Goal: Use online tool/utility: Utilize a website feature to perform a specific function

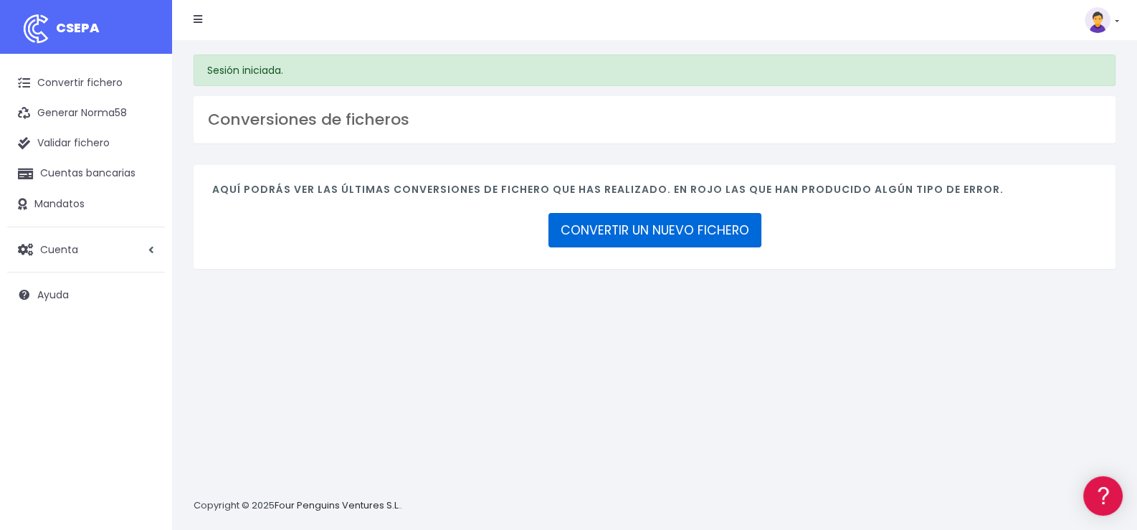
click at [657, 230] on link "CONVERTIR UN NUEVO FICHERO" at bounding box center [654, 230] width 213 height 34
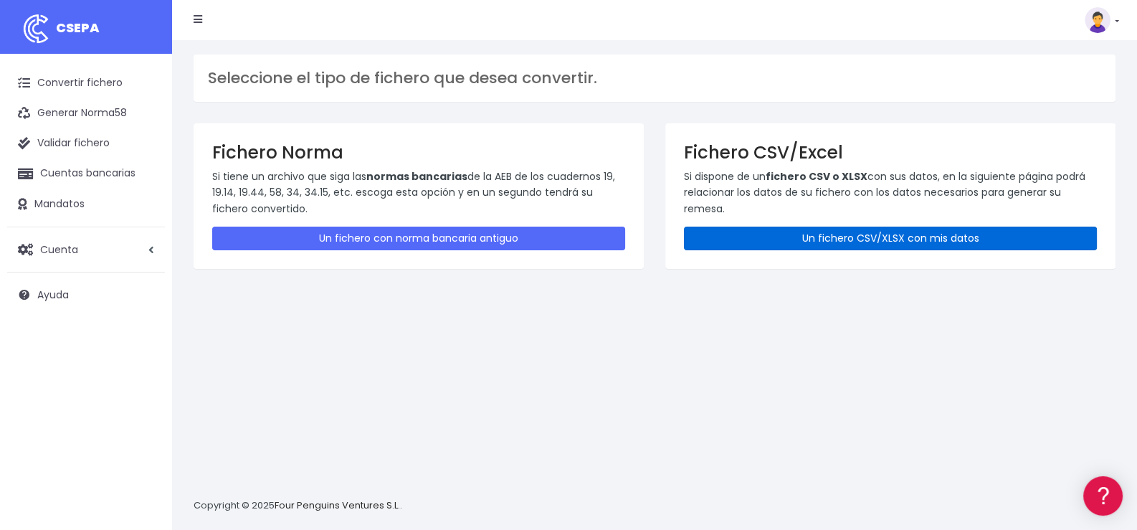
click at [830, 234] on link "Un fichero CSV/XLSX con mis datos" at bounding box center [890, 239] width 413 height 24
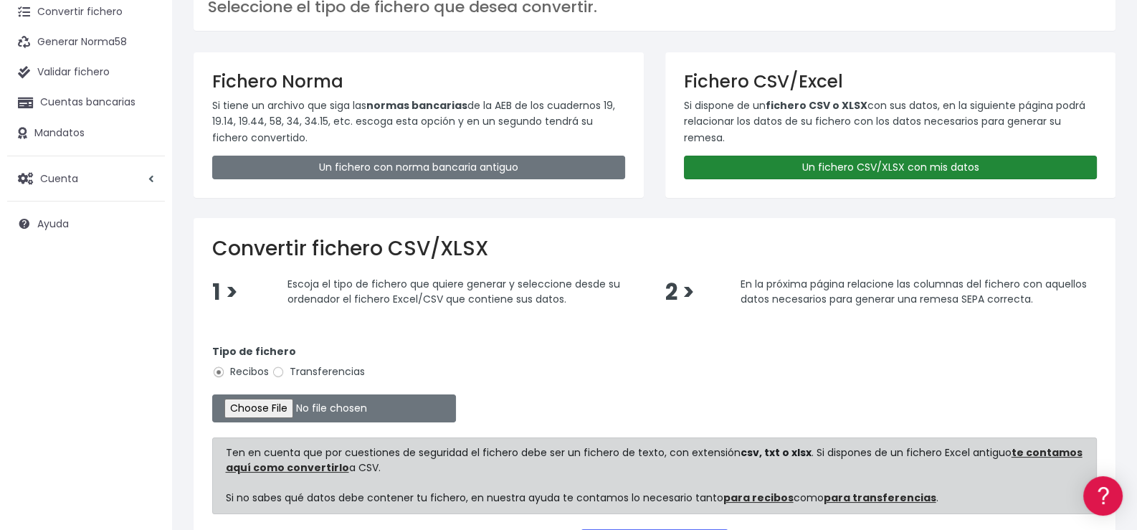
scroll to position [143, 0]
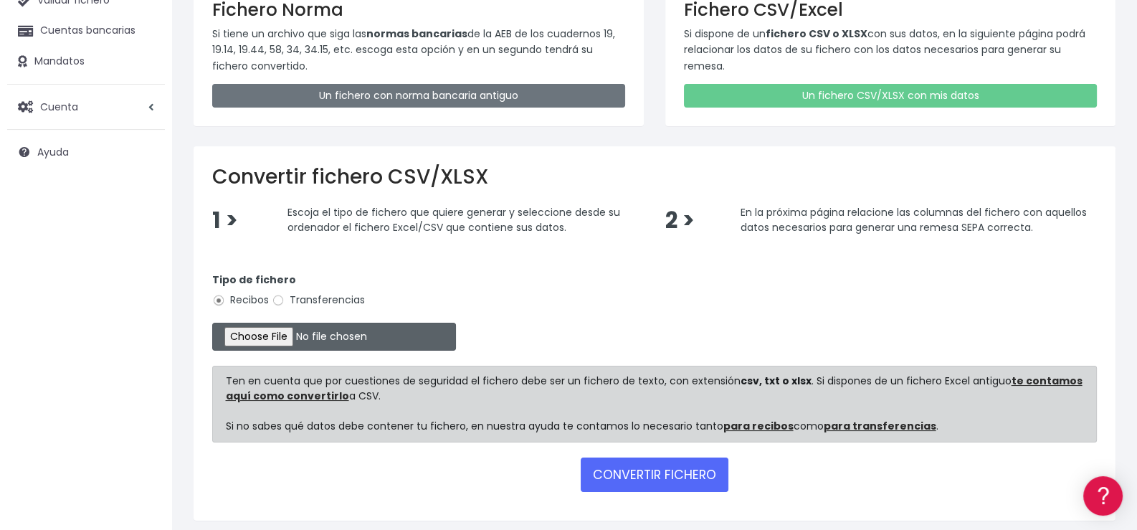
click at [260, 336] on input "file" at bounding box center [334, 337] width 244 height 28
type input "C:\fakepath\Remesa345.xlsx"
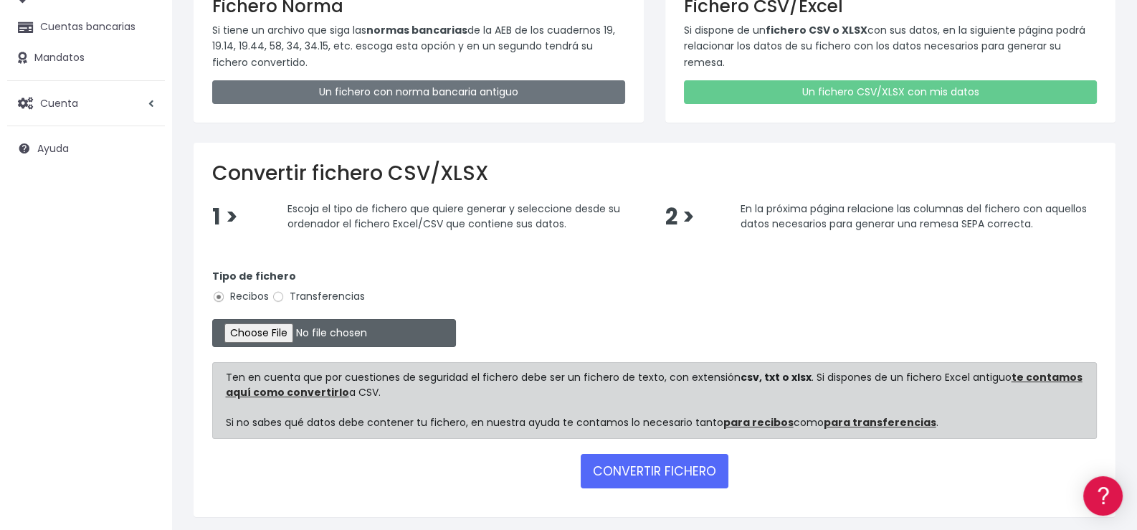
scroll to position [194, 0]
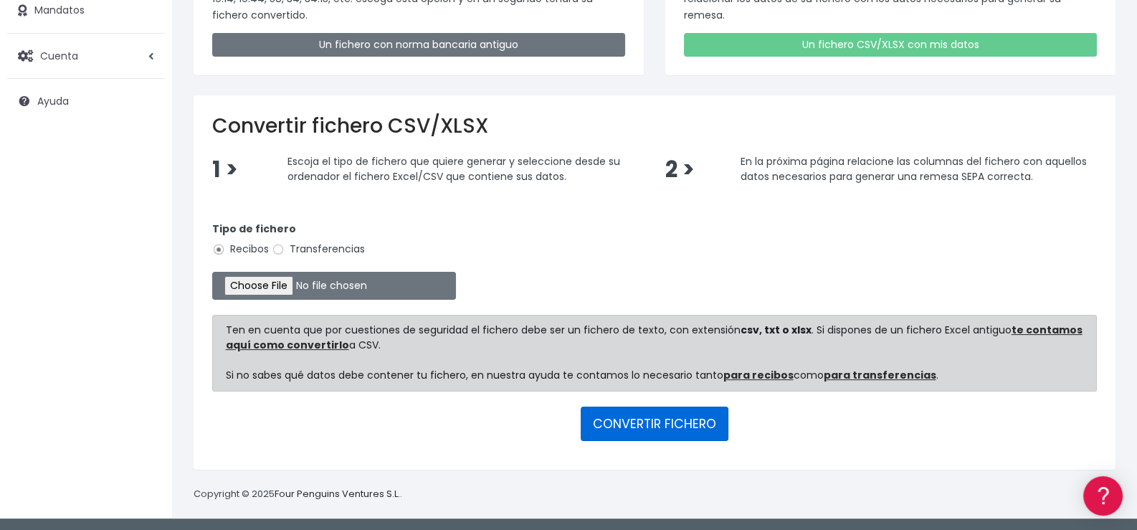
click at [647, 421] on button "CONVERTIR FICHERO" at bounding box center [655, 424] width 148 height 34
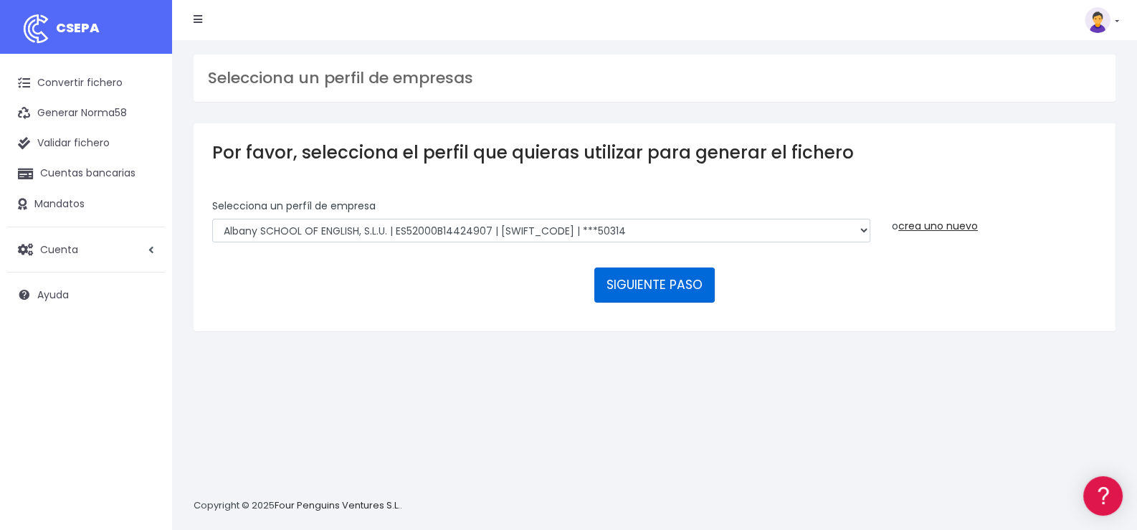
click at [656, 282] on button "SIGUIENTE PASO" at bounding box center [654, 284] width 120 height 34
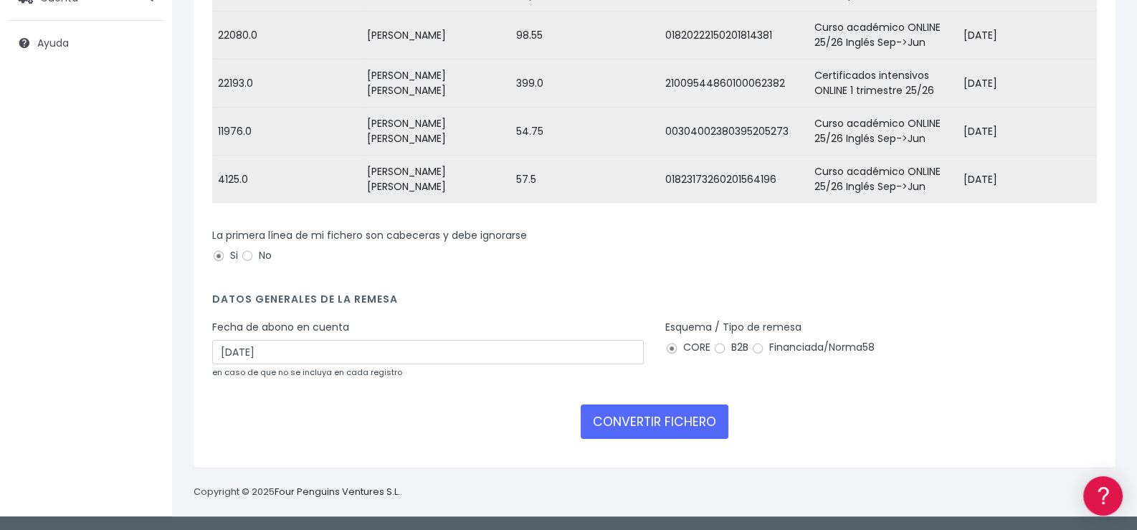
scroll to position [260, 0]
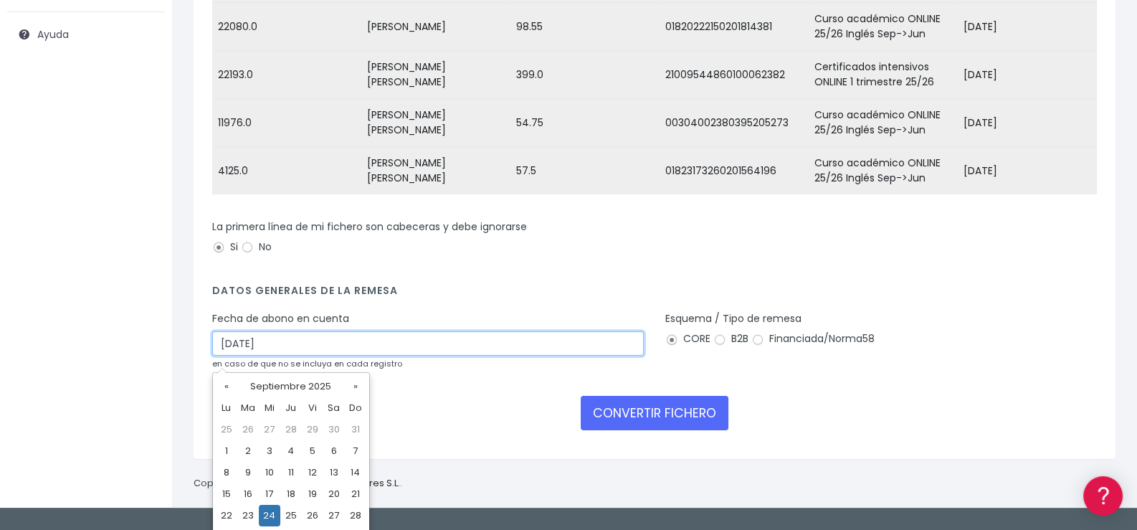
click at [319, 356] on input "24/09/2025" at bounding box center [428, 343] width 432 height 24
click at [288, 513] on td "25" at bounding box center [291, 516] width 22 height 22
type input "25/09/2025"
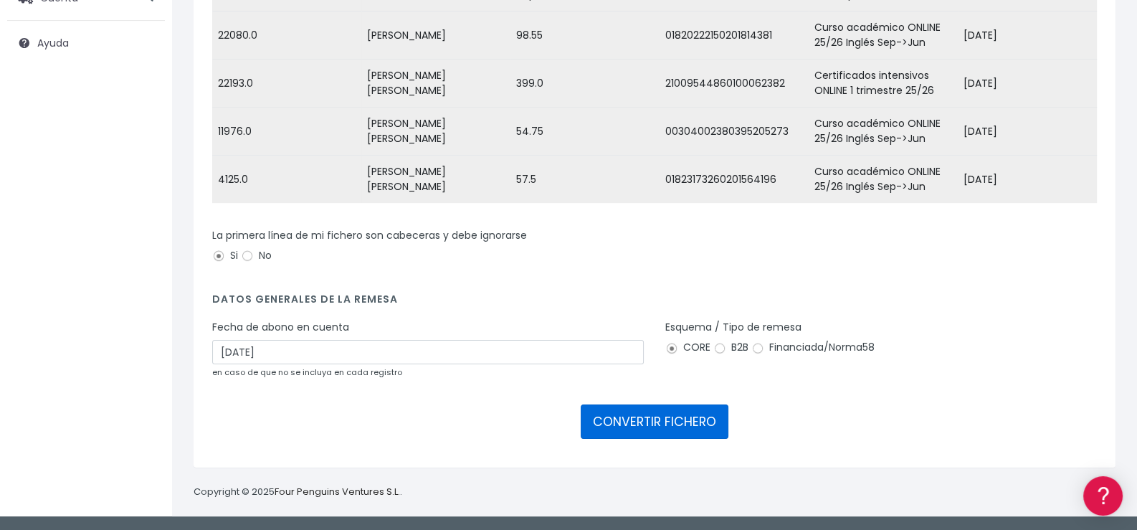
click at [650, 420] on button "CONVERTIR FICHERO" at bounding box center [655, 421] width 148 height 34
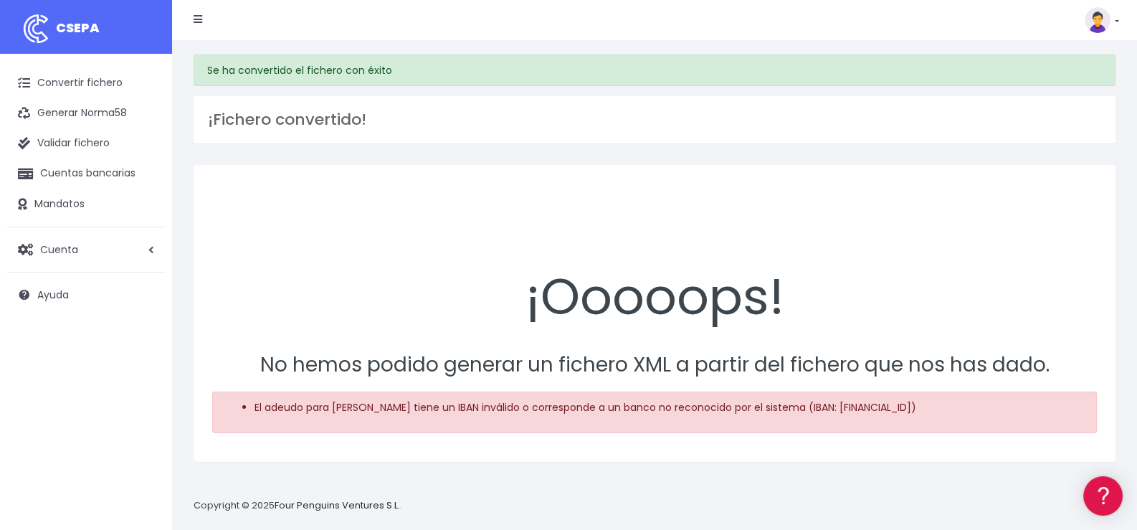
drag, startPoint x: 964, startPoint y: 408, endPoint x: 1005, endPoint y: 412, distance: 41.8
click at [1005, 412] on li "El adeudo para Silvia Conde Someso tiene un IBAN inválido o corresponde a un ba…" at bounding box center [670, 407] width 830 height 15
copy li "22001978"
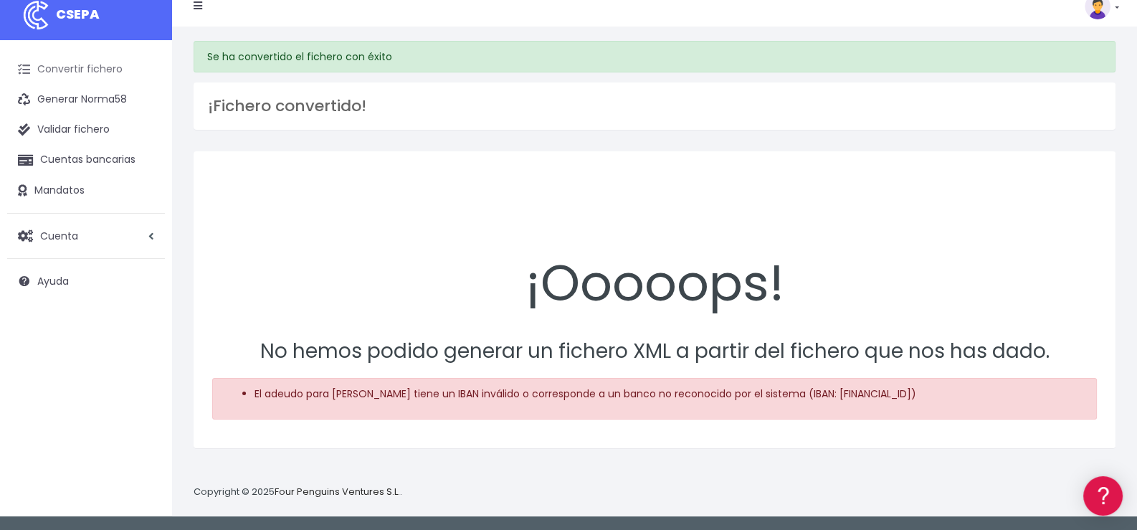
click at [93, 66] on link "Convertir fichero" at bounding box center [86, 69] width 158 height 30
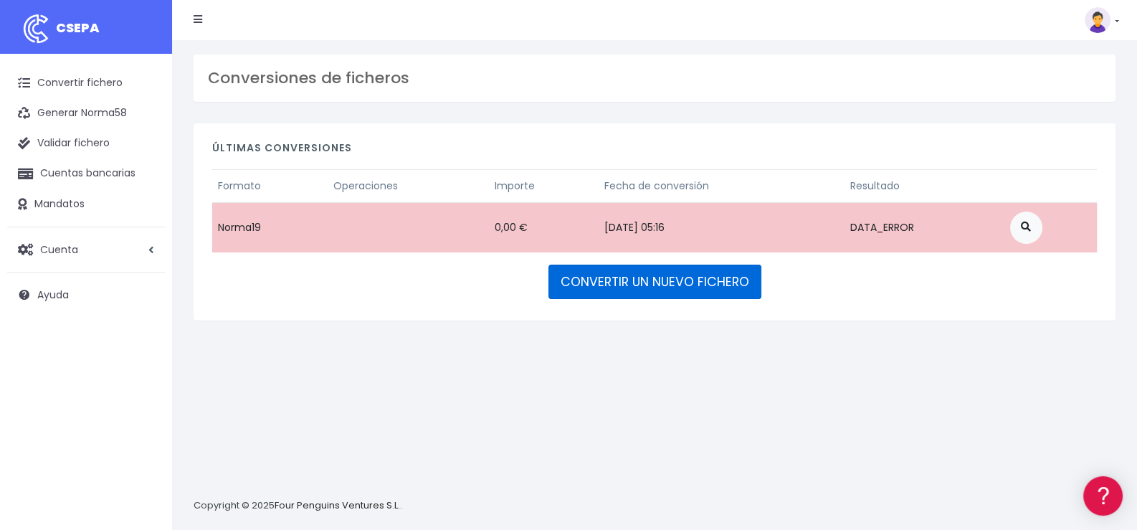
click at [637, 282] on link "CONVERTIR UN NUEVO FICHERO" at bounding box center [654, 282] width 213 height 34
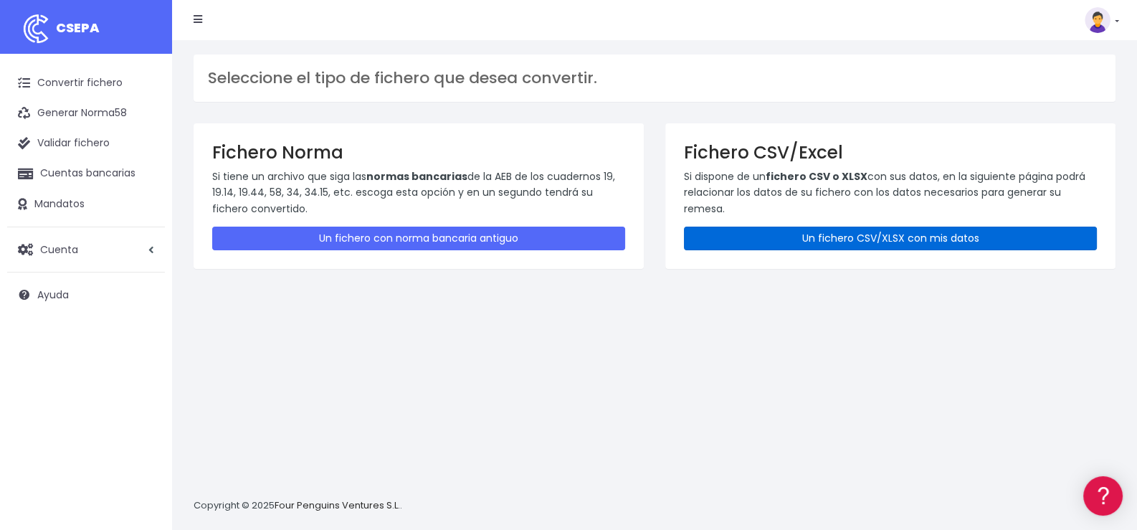
click at [891, 238] on link "Un fichero CSV/XLSX con mis datos" at bounding box center [890, 239] width 413 height 24
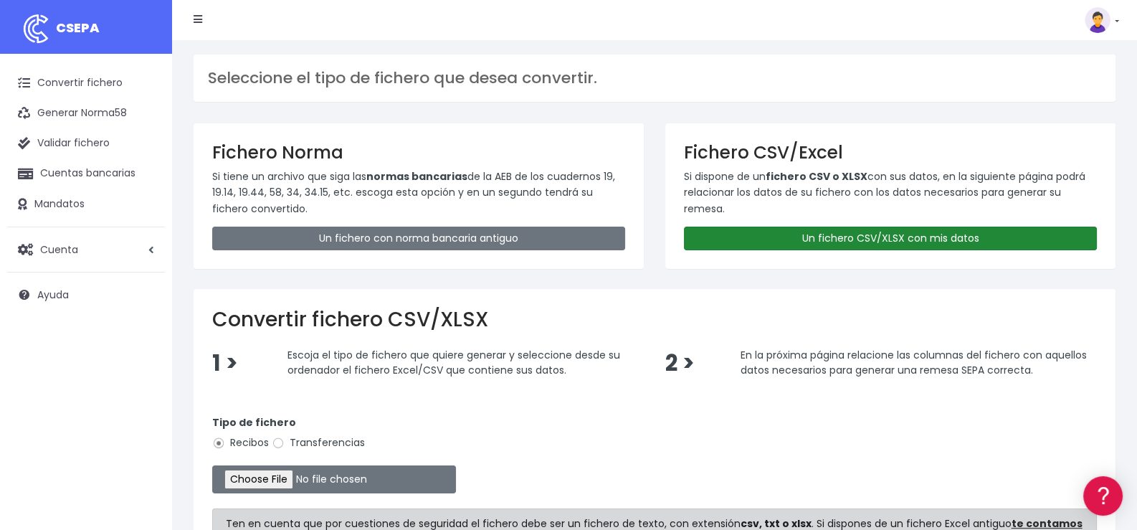
scroll to position [194, 0]
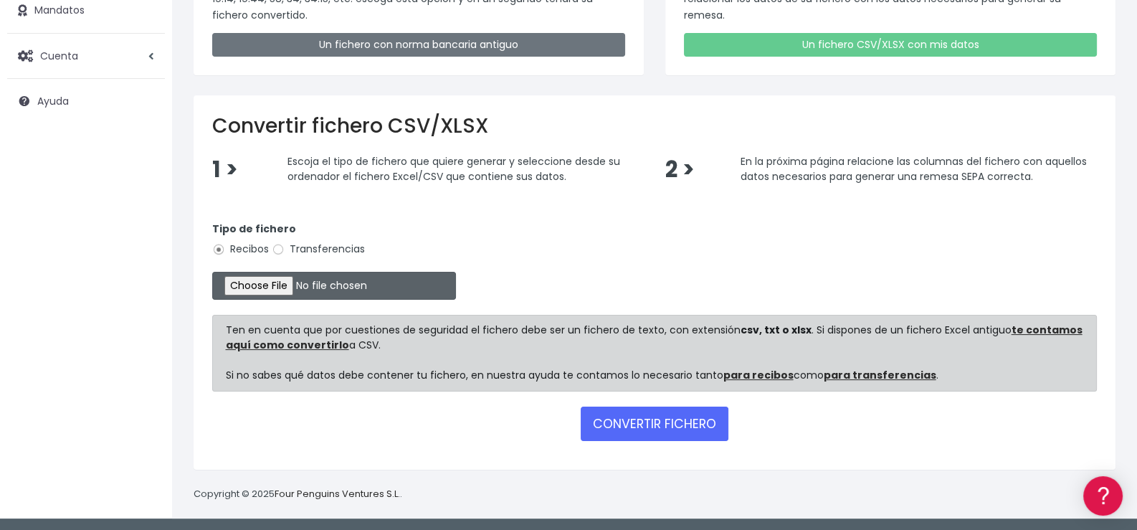
click at [286, 286] on input "file" at bounding box center [334, 286] width 244 height 28
type input "C:\fakepath\Remesa345.xlsx"
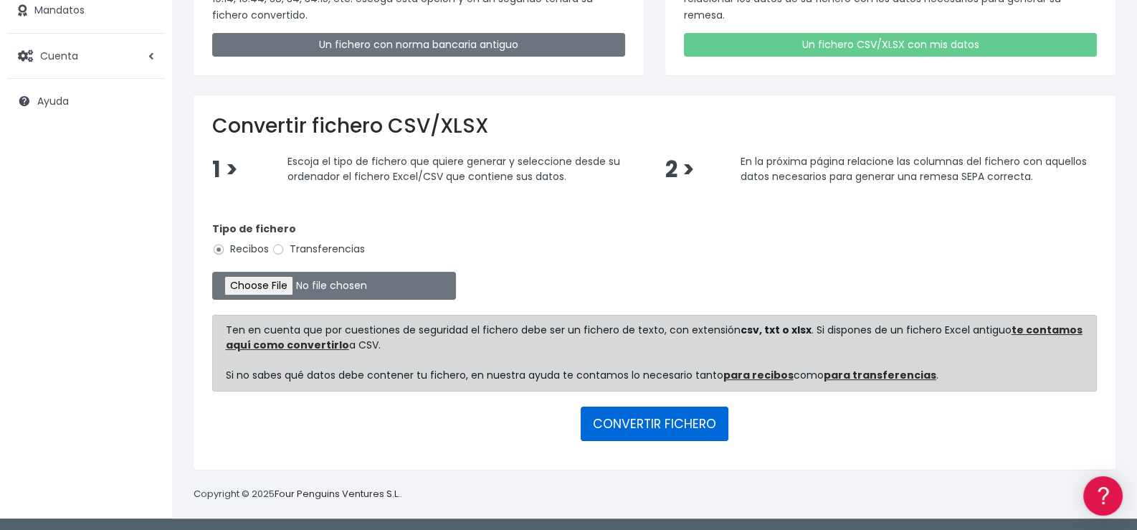
click at [652, 424] on button "CONVERTIR FICHERO" at bounding box center [655, 424] width 148 height 34
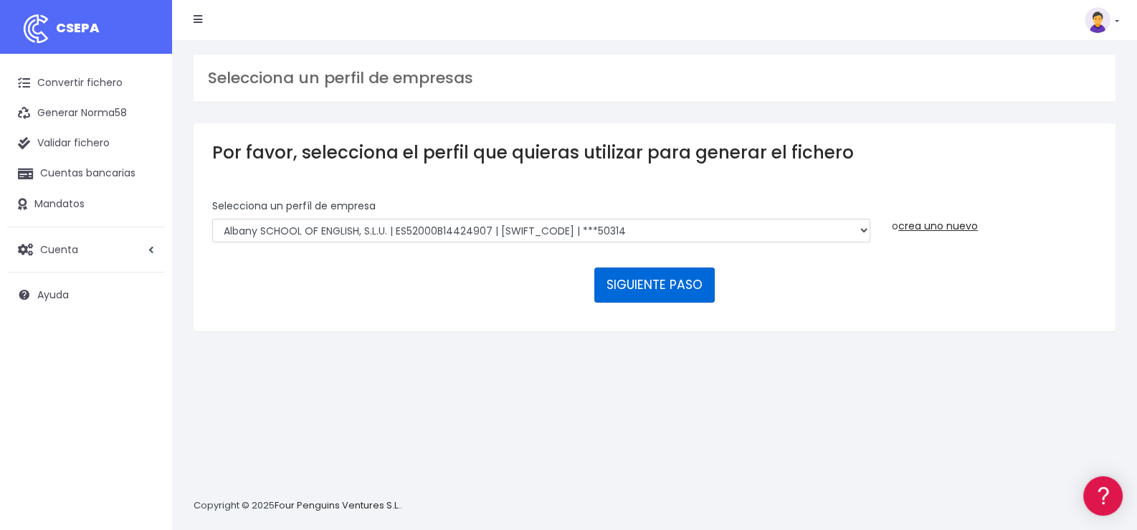
click at [680, 287] on button "SIGUIENTE PASO" at bounding box center [654, 284] width 120 height 34
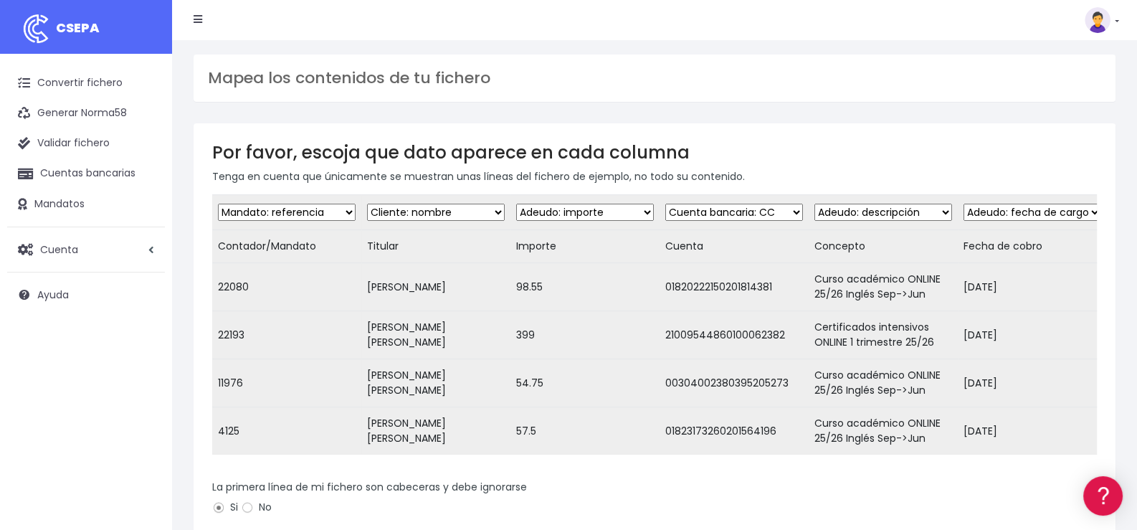
scroll to position [260, 0]
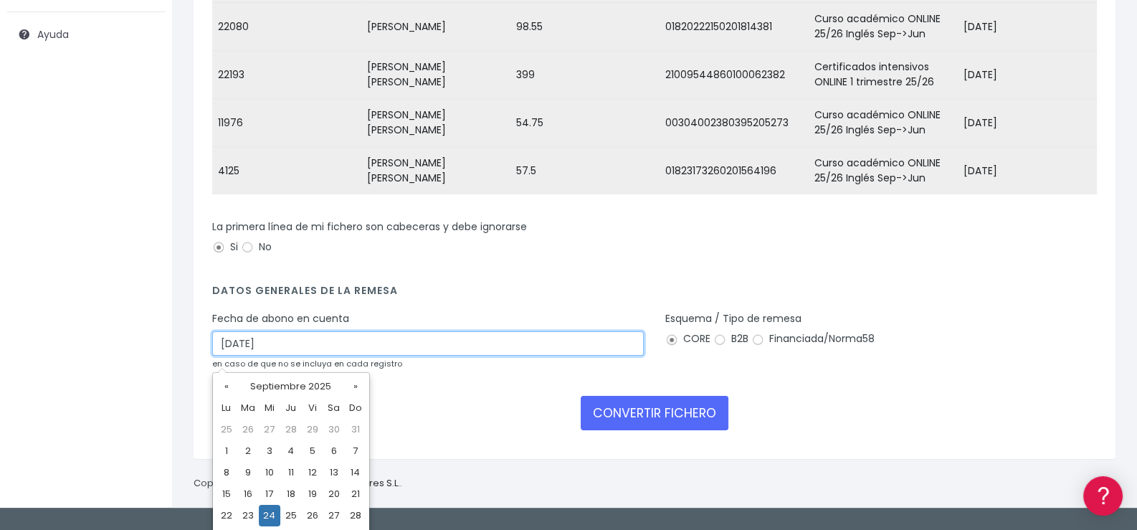
click at [346, 353] on input "[DATE]" at bounding box center [428, 343] width 432 height 24
click at [290, 511] on td "25" at bounding box center [291, 516] width 22 height 22
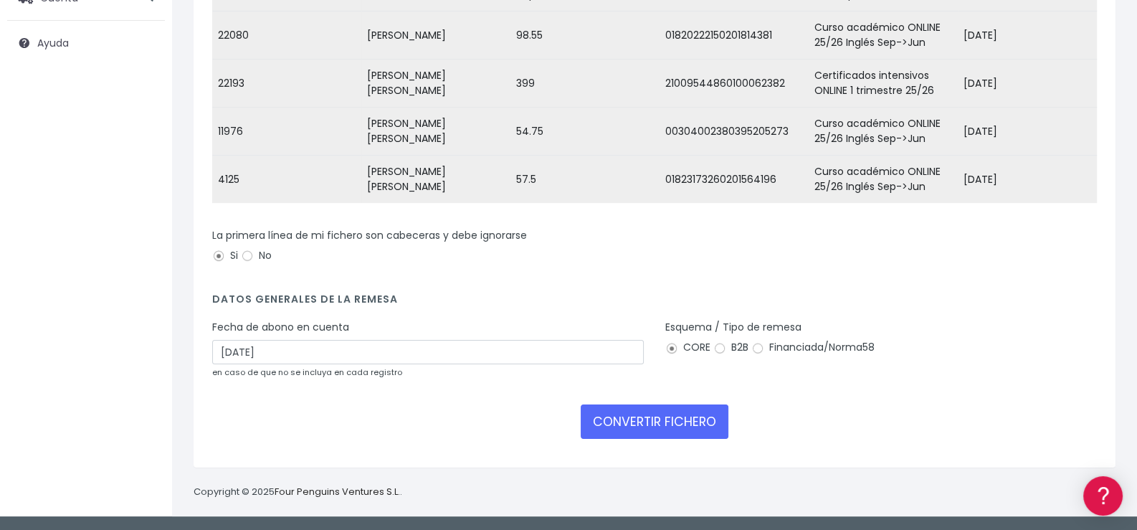
type input "25/09/2025"
click at [662, 426] on button "CONVERTIR FICHERO" at bounding box center [655, 421] width 148 height 34
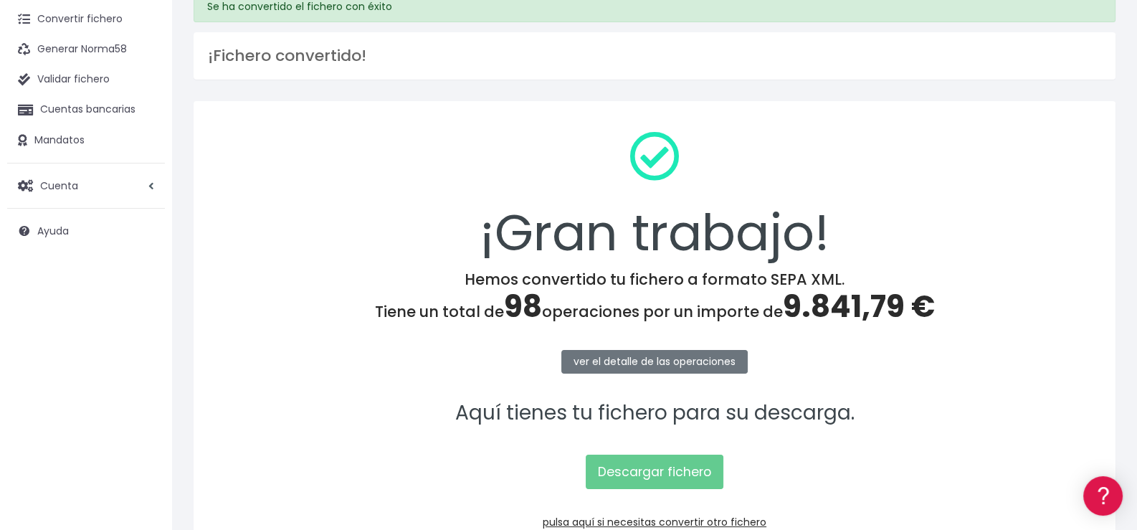
scroll to position [153, 0]
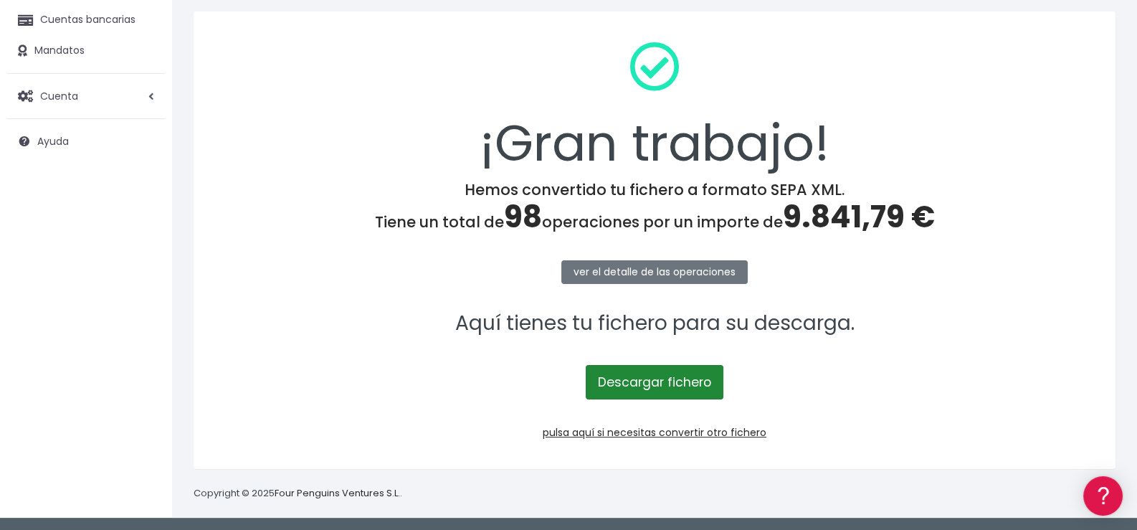
click at [667, 376] on link "Descargar fichero" at bounding box center [655, 382] width 138 height 34
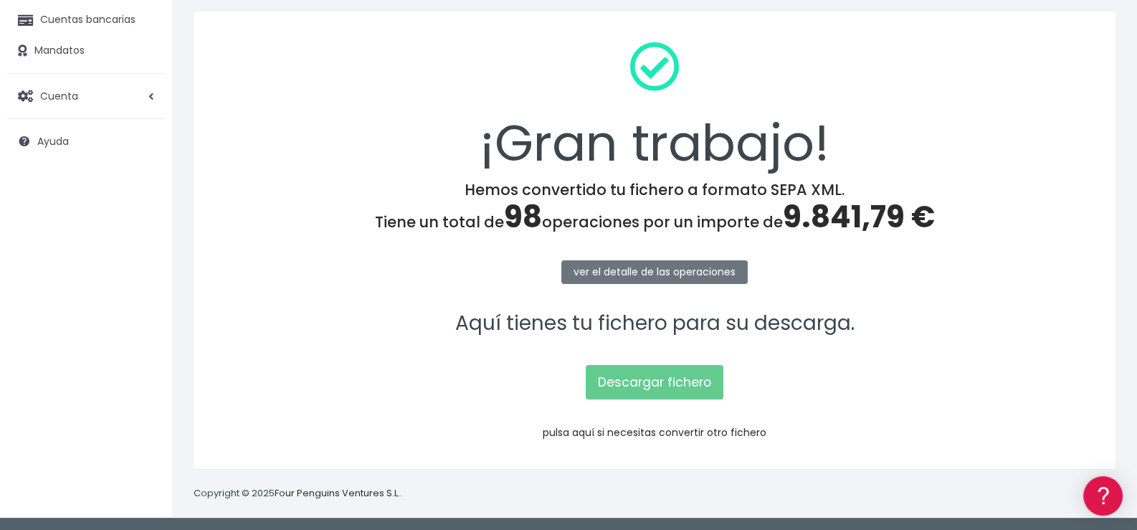
click at [664, 431] on link "pulsa aquí si necesitas convertir otro fichero" at bounding box center [655, 432] width 224 height 14
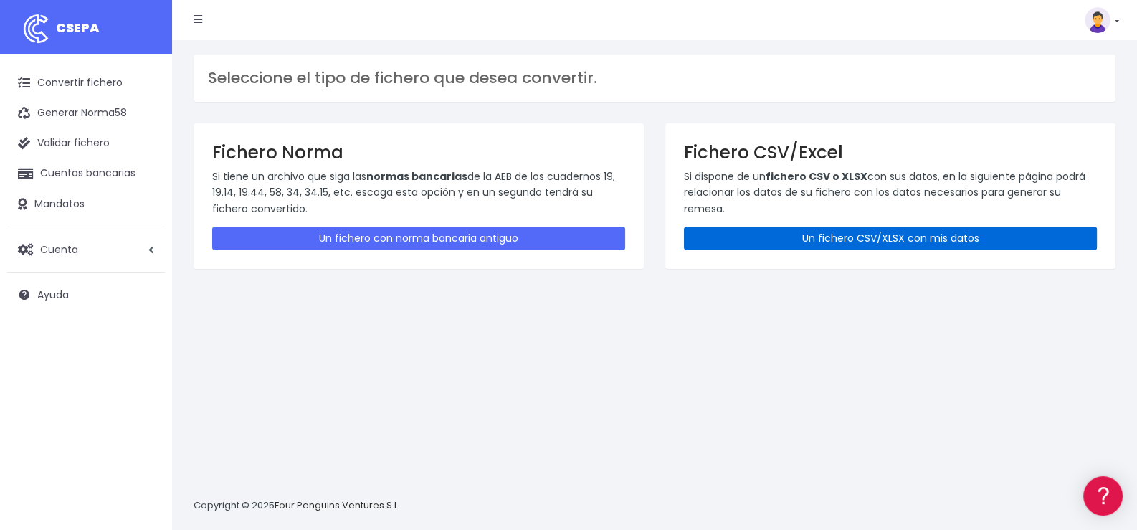
click at [865, 239] on link "Un fichero CSV/XLSX con mis datos" at bounding box center [890, 239] width 413 height 24
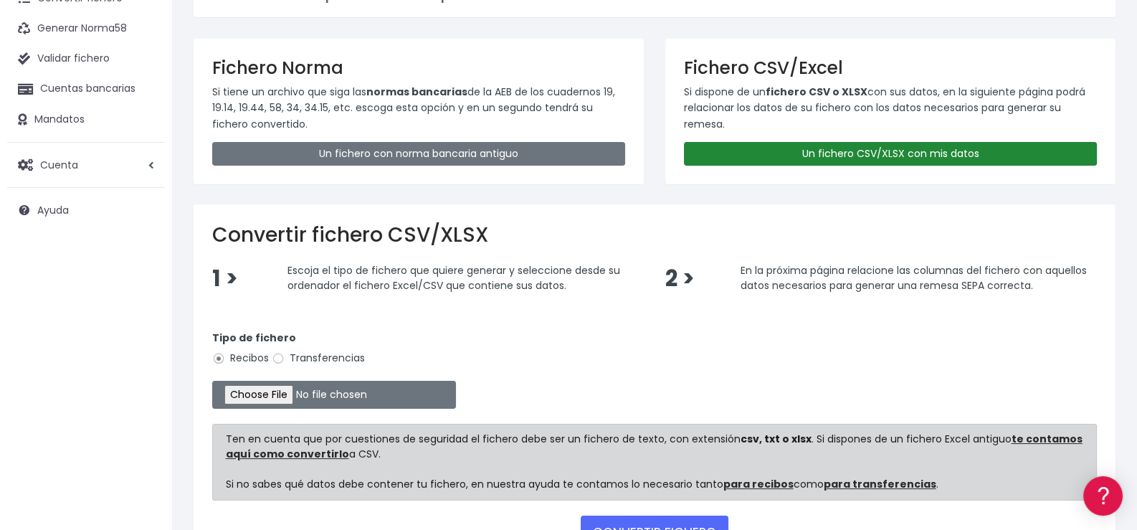
scroll to position [194, 0]
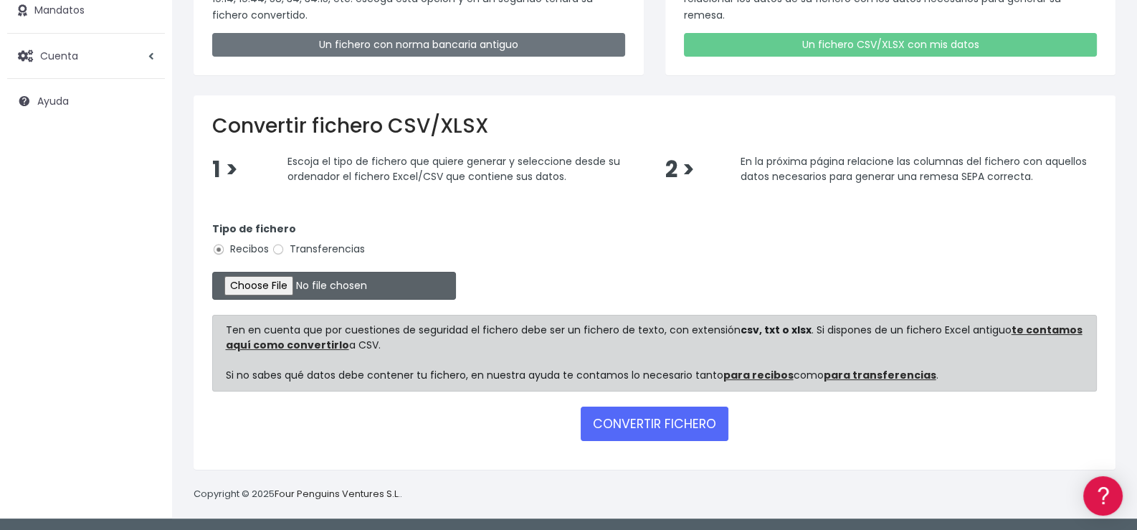
click at [288, 284] on input "file" at bounding box center [334, 286] width 244 height 28
type input "C:\fakepath\Intensivos la Merced 1.xlsx"
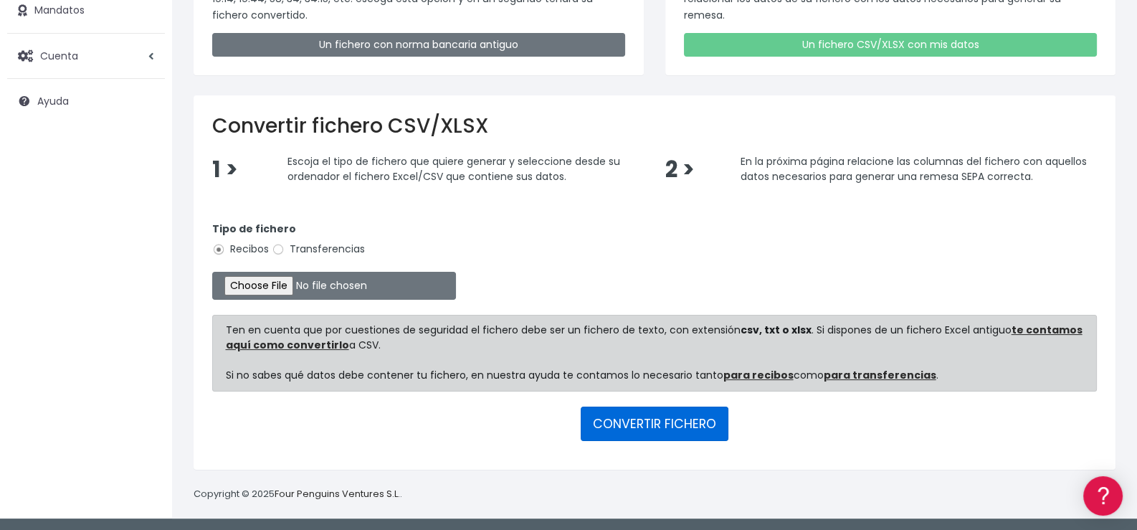
click at [652, 419] on button "CONVERTIR FICHERO" at bounding box center [655, 424] width 148 height 34
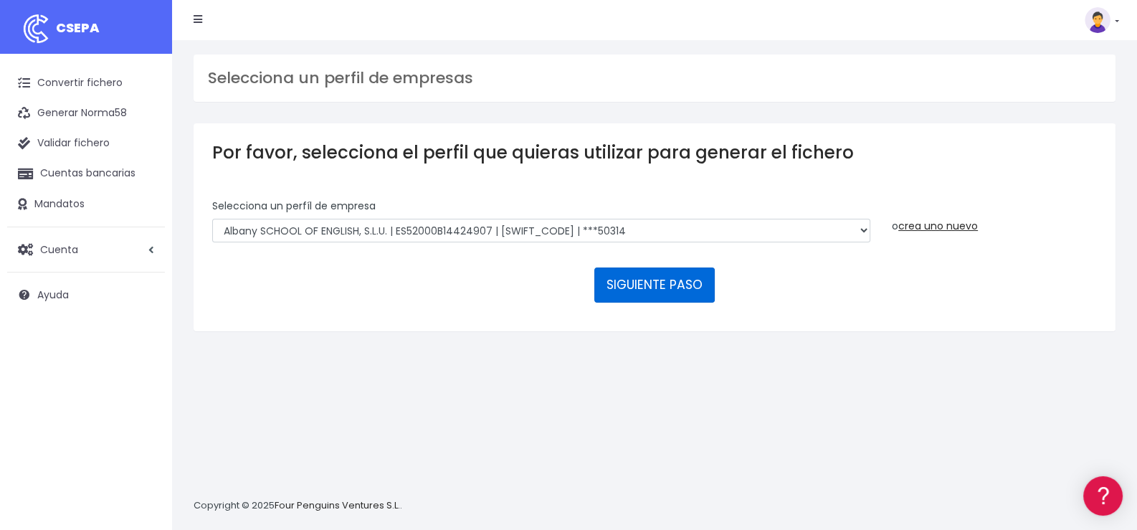
click at [644, 283] on button "SIGUIENTE PASO" at bounding box center [654, 284] width 120 height 34
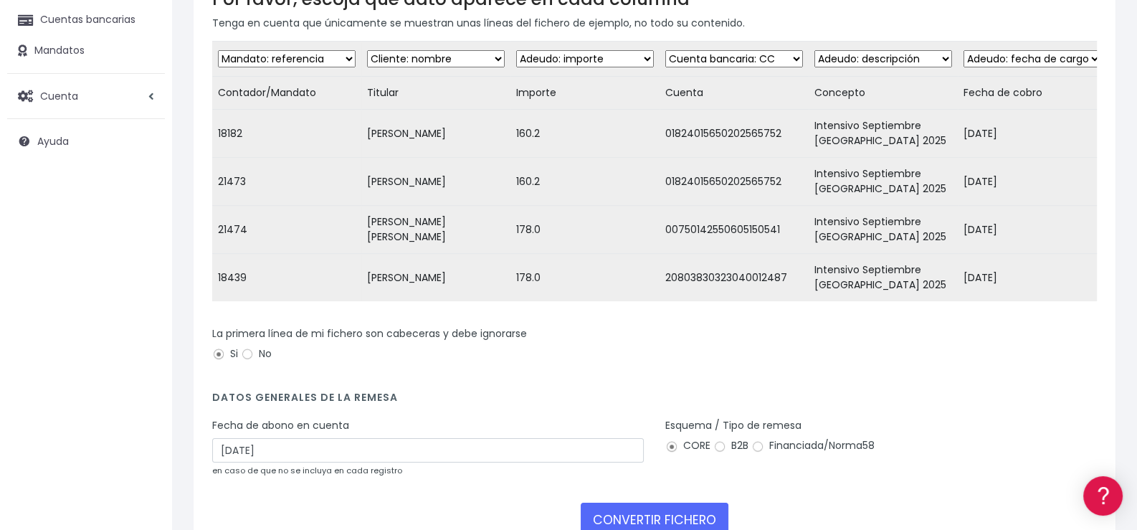
scroll to position [215, 0]
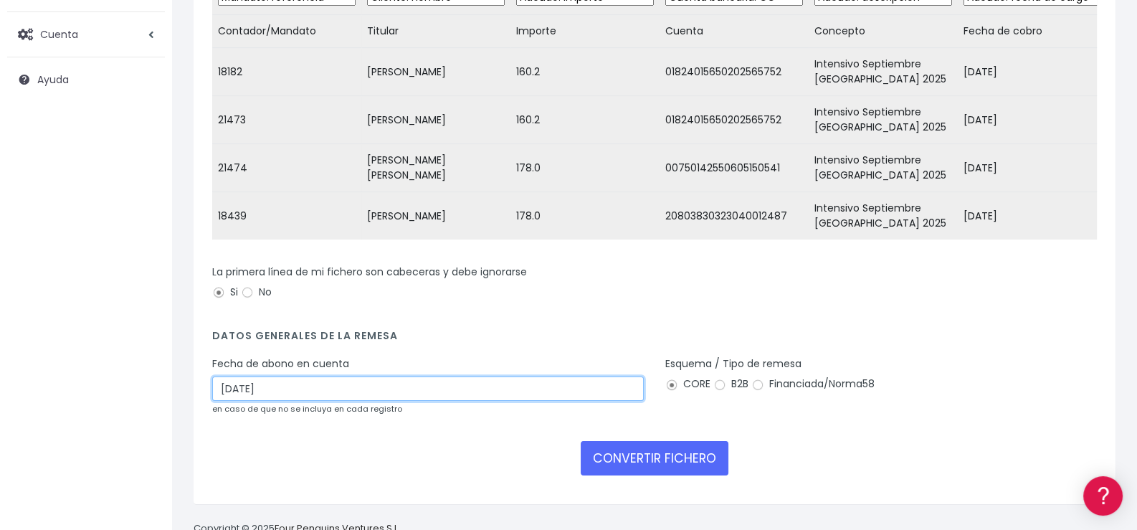
click at [451, 401] on input "[DATE]" at bounding box center [428, 388] width 432 height 24
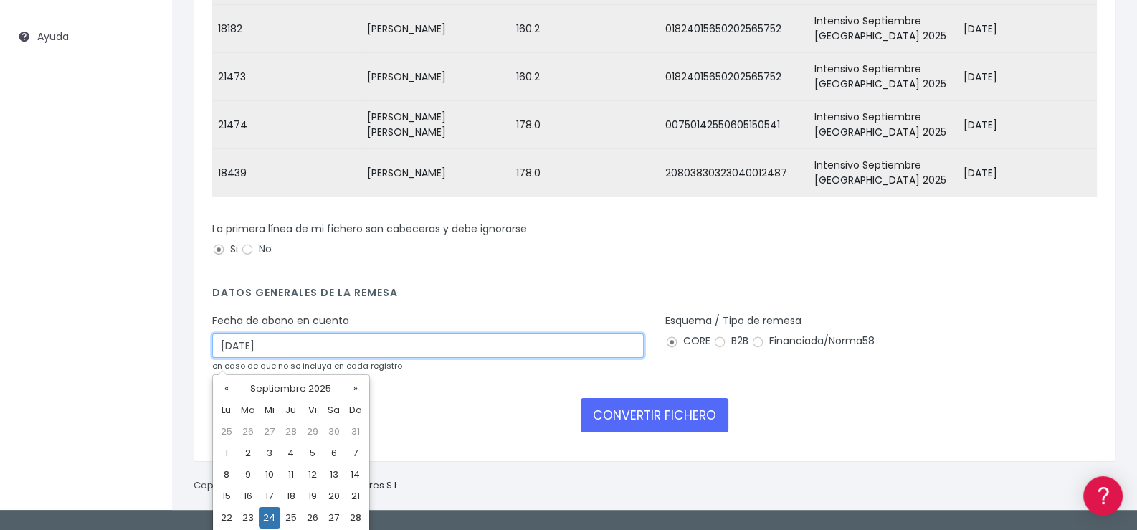
scroll to position [281, 0]
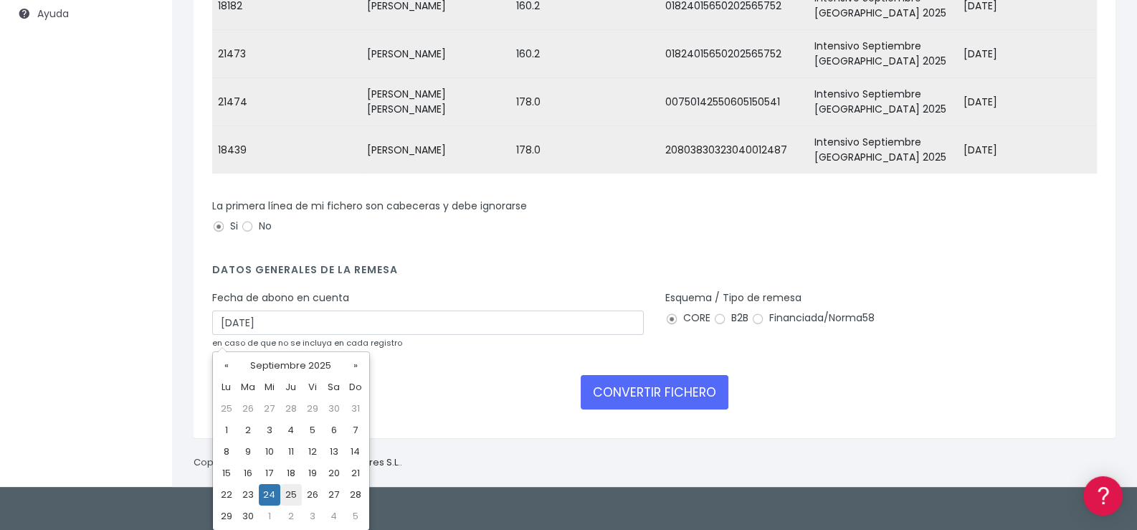
click at [293, 491] on td "25" at bounding box center [291, 495] width 22 height 22
type input "[DATE]"
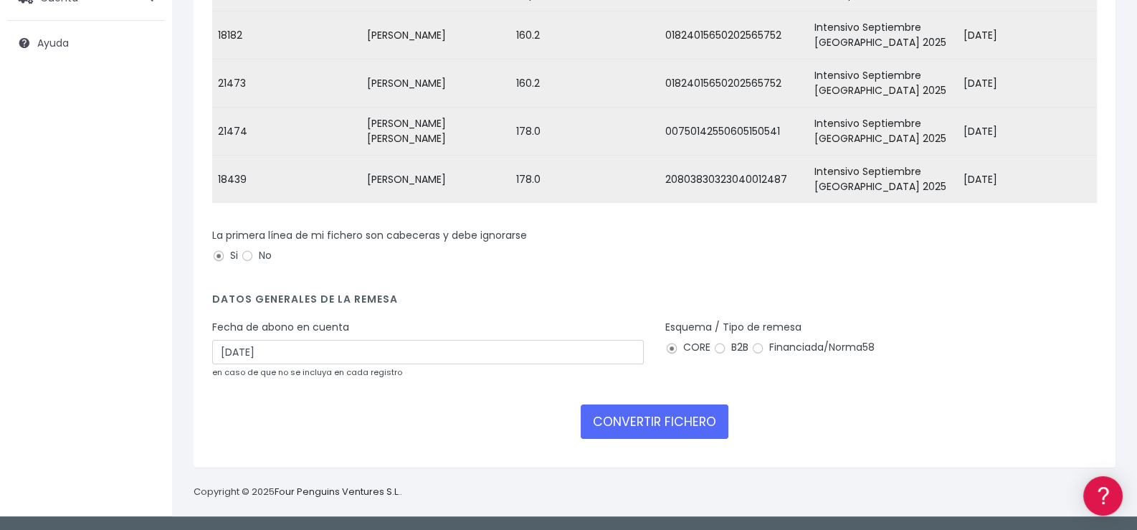
scroll to position [260, 0]
click at [660, 424] on button "CONVERTIR FICHERO" at bounding box center [655, 421] width 148 height 34
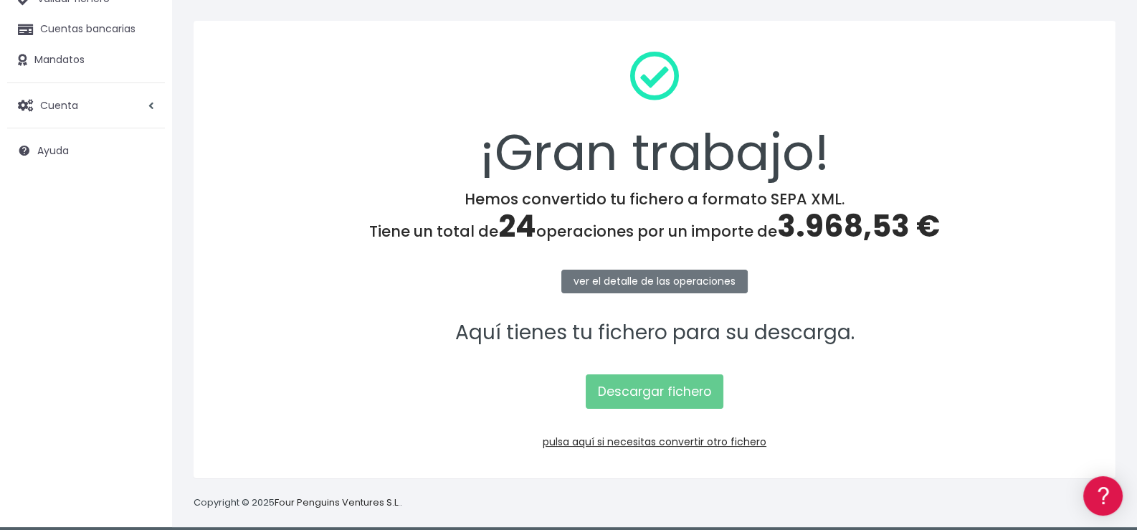
scroll to position [153, 0]
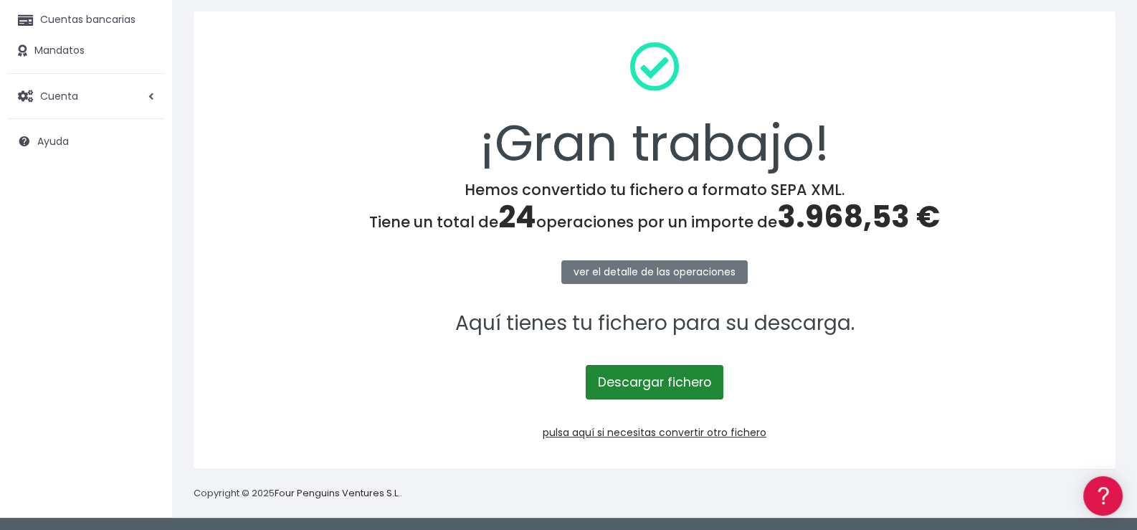
click at [667, 383] on link "Descargar fichero" at bounding box center [655, 382] width 138 height 34
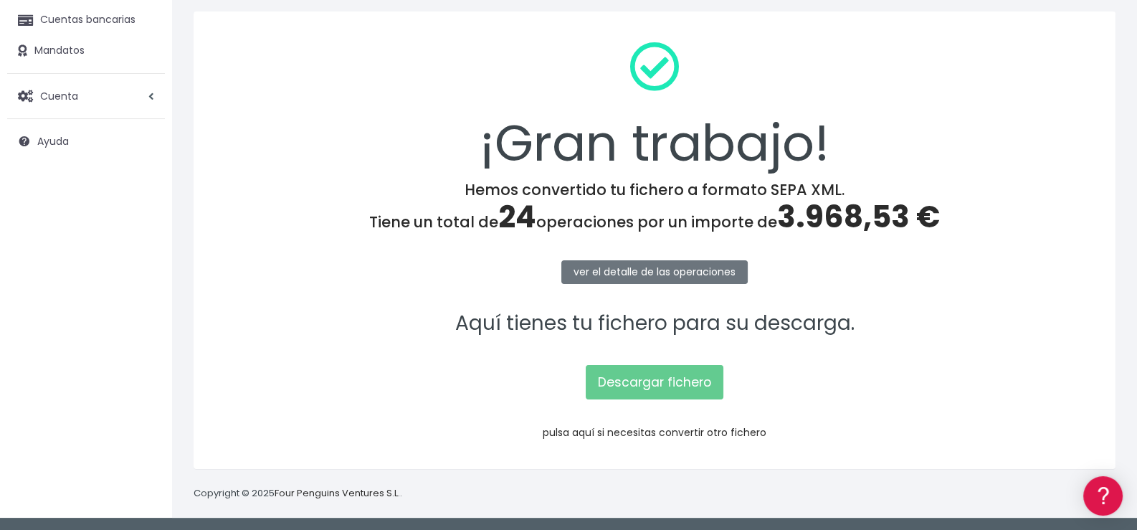
click at [684, 433] on link "pulsa aquí si necesitas convertir otro fichero" at bounding box center [655, 432] width 224 height 14
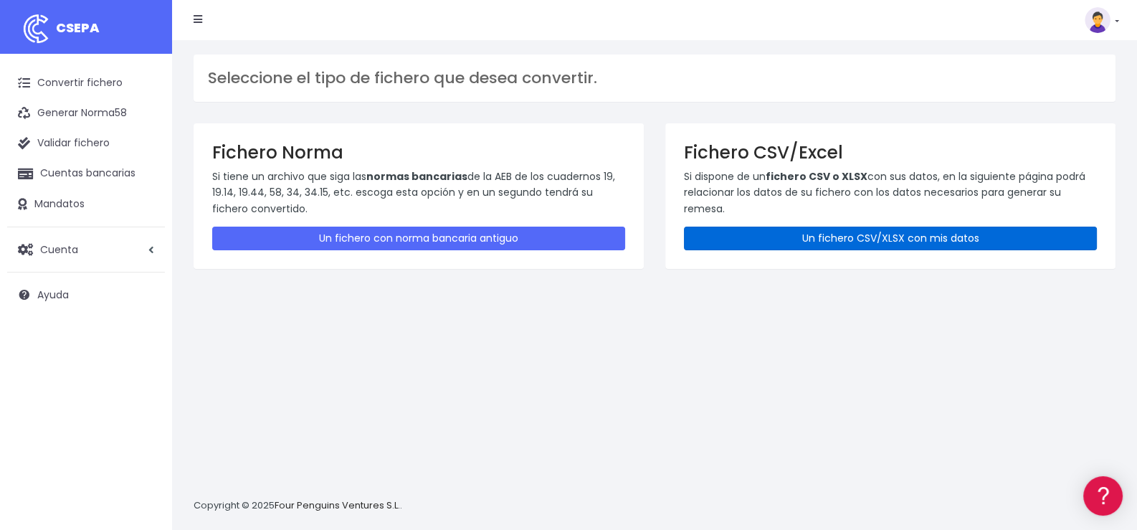
click at [884, 232] on link "Un fichero CSV/XLSX con mis datos" at bounding box center [890, 239] width 413 height 24
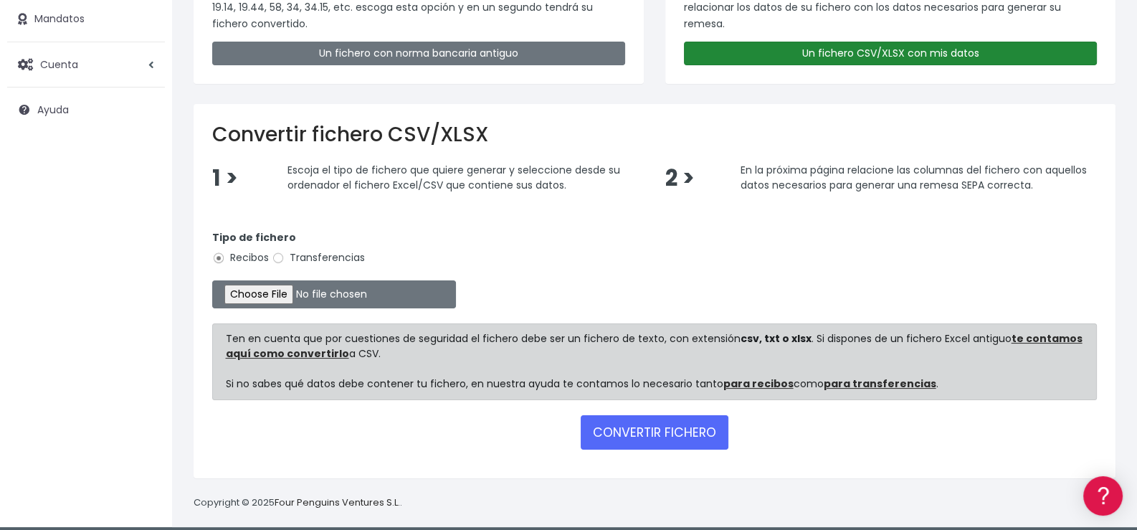
scroll to position [194, 0]
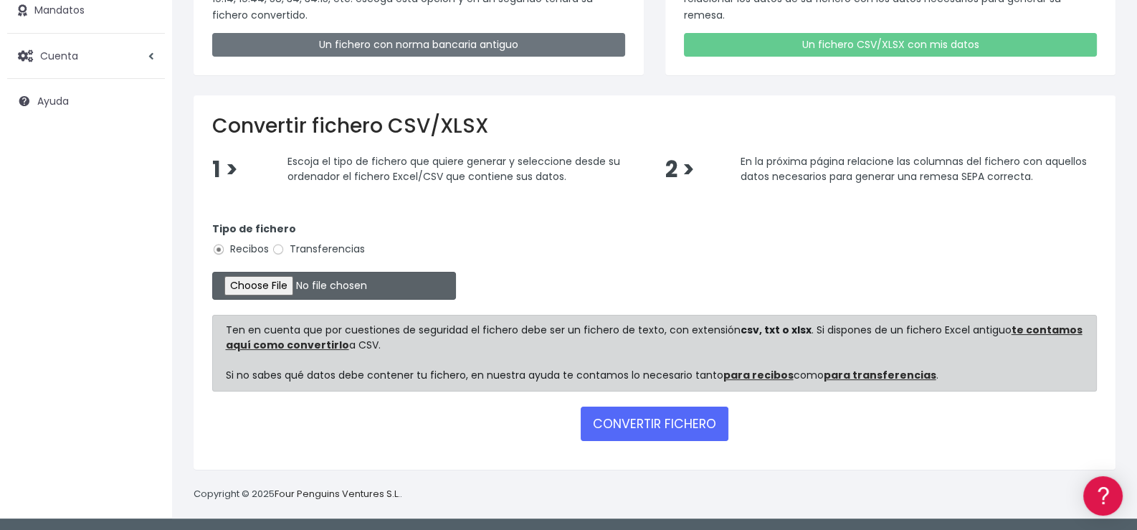
click at [274, 284] on input "file" at bounding box center [334, 286] width 244 height 28
type input "C:\fakepath\Remesa345.xlsx"
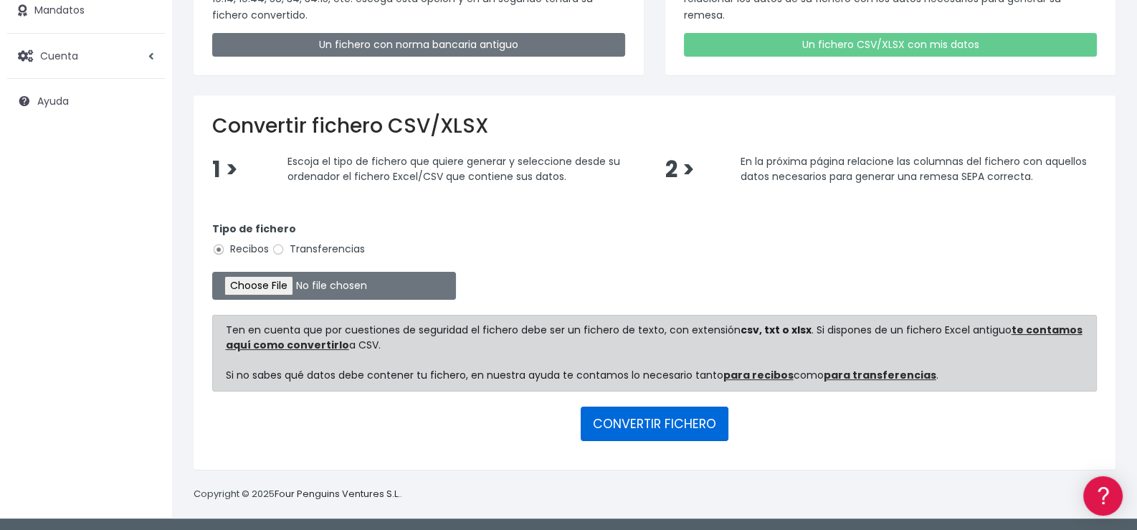
click at [650, 425] on button "CONVERTIR FICHERO" at bounding box center [655, 424] width 148 height 34
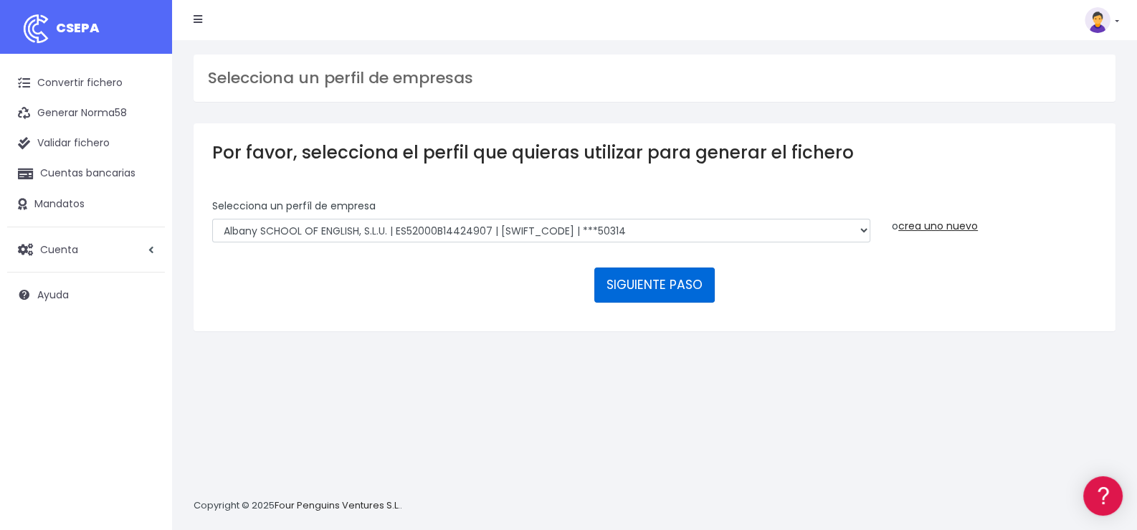
click at [646, 282] on button "SIGUIENTE PASO" at bounding box center [654, 284] width 120 height 34
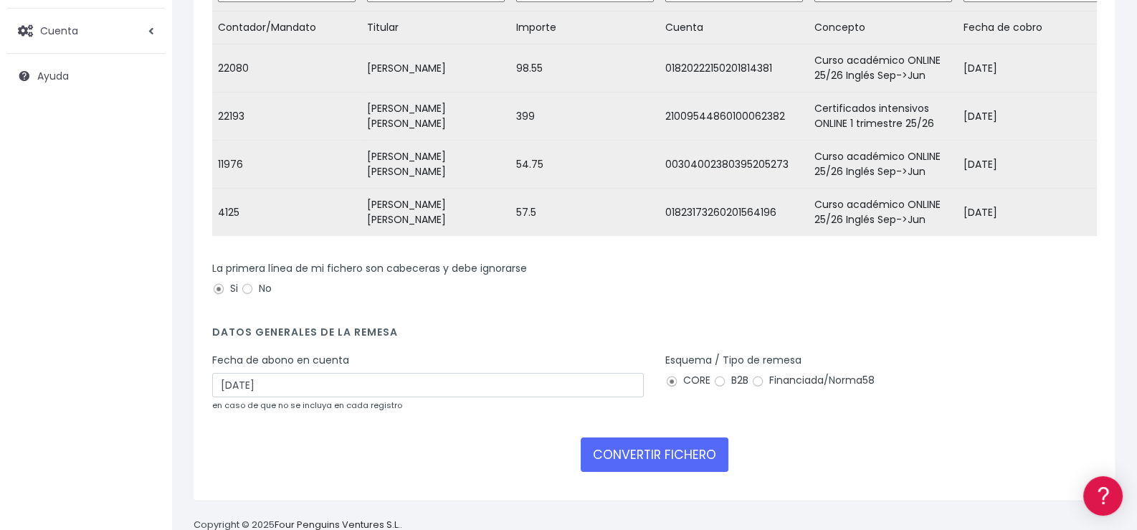
scroll to position [260, 0]
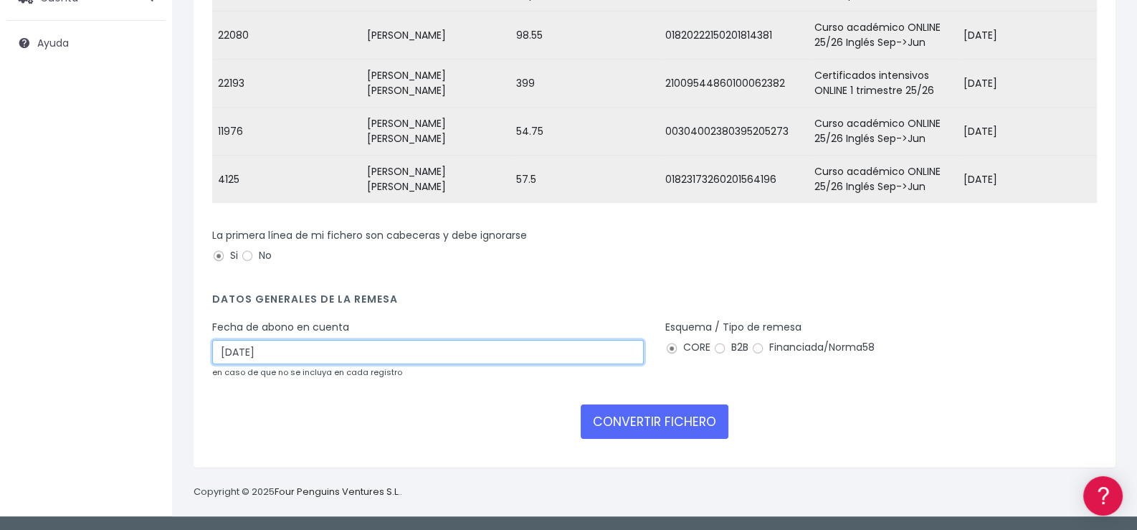
click at [315, 352] on input "[DATE]" at bounding box center [428, 352] width 432 height 24
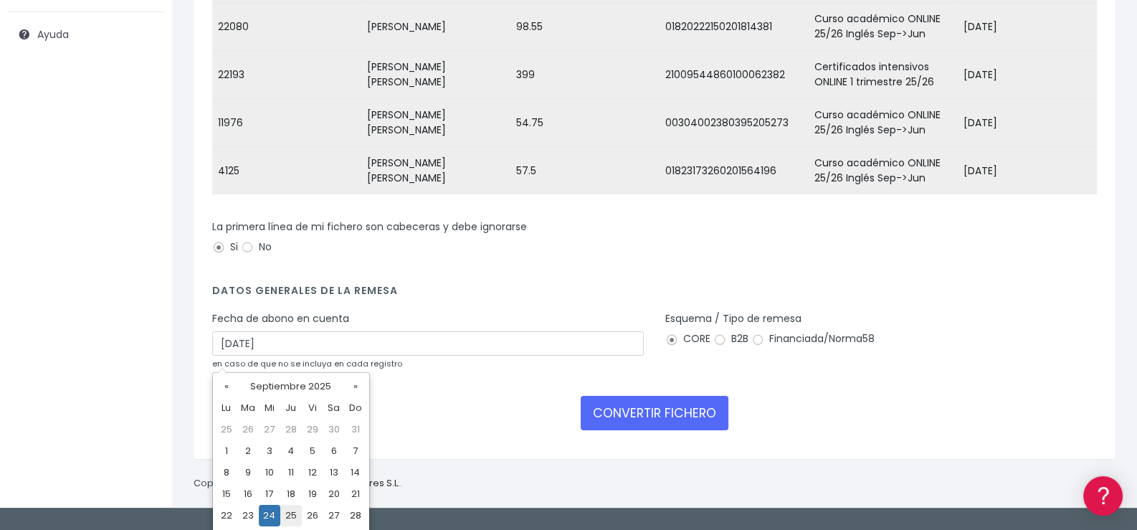
click at [293, 513] on td "25" at bounding box center [291, 516] width 22 height 22
type input "[DATE]"
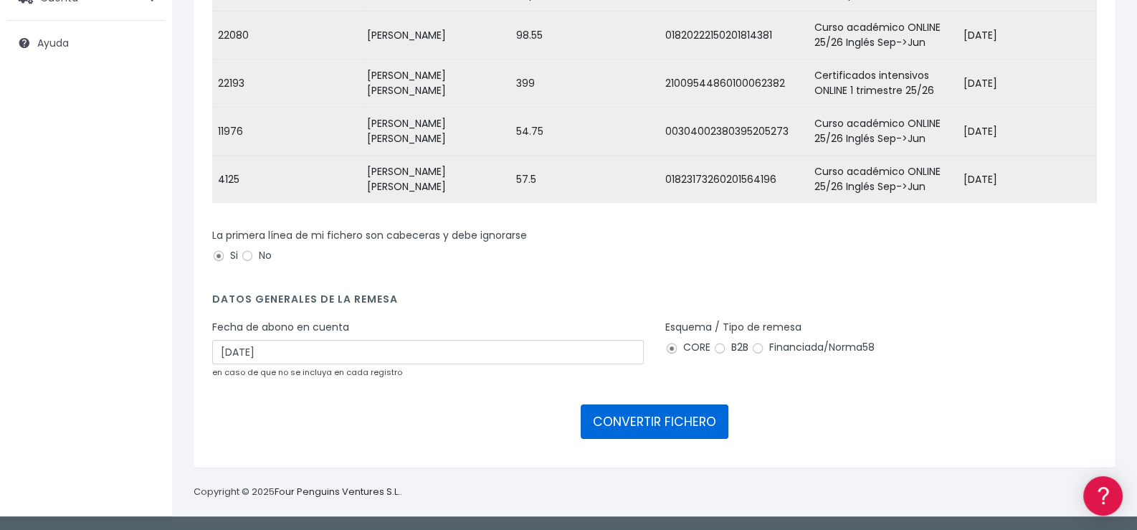
click at [667, 423] on button "CONVERTIR FICHERO" at bounding box center [655, 421] width 148 height 34
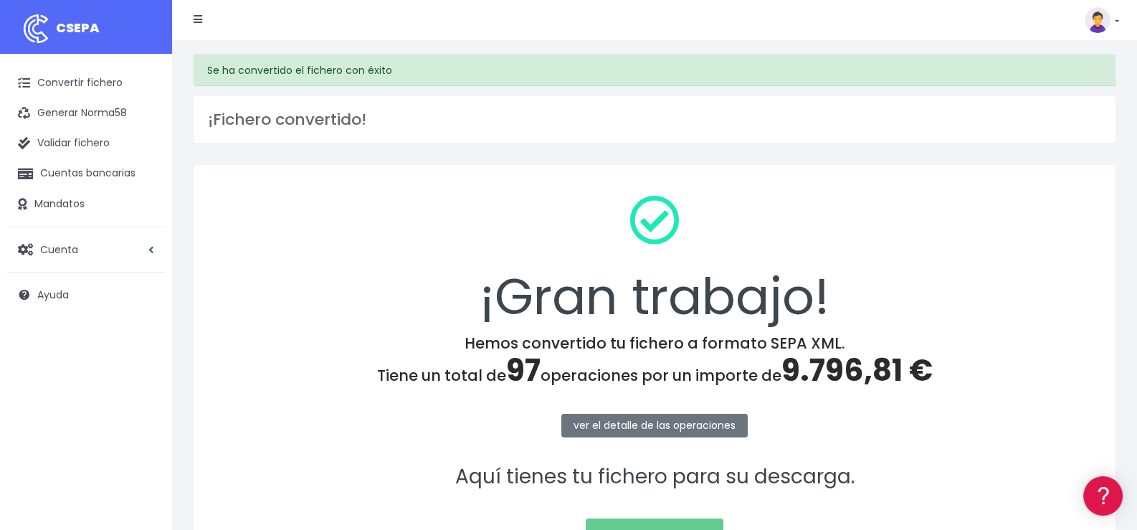
scroll to position [153, 0]
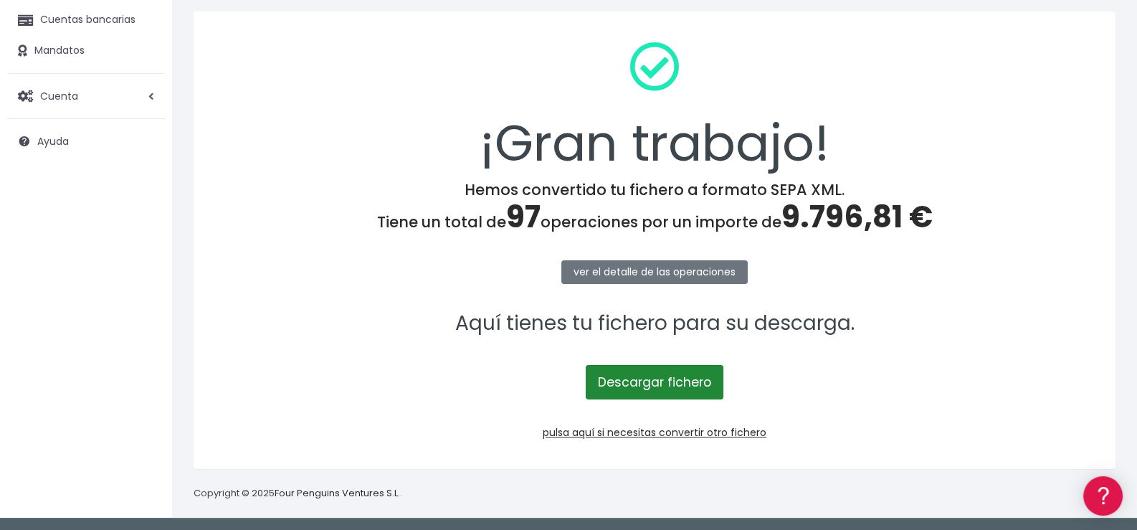
click at [660, 385] on link "Descargar fichero" at bounding box center [655, 382] width 138 height 34
